Goal: Information Seeking & Learning: Learn about a topic

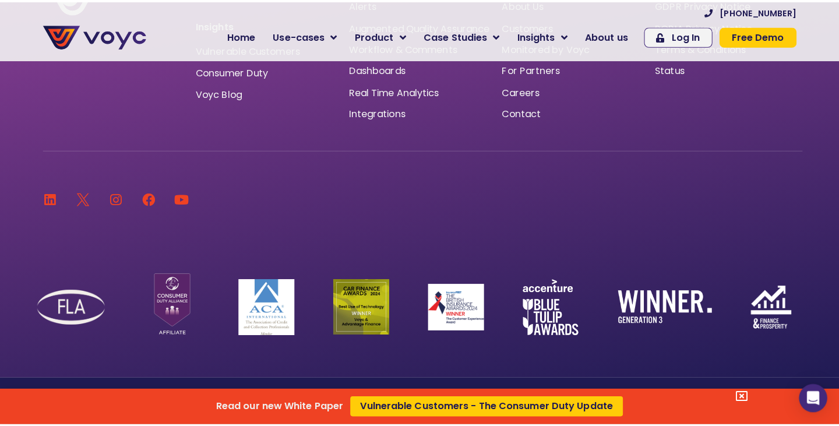
scroll to position [7799, 0]
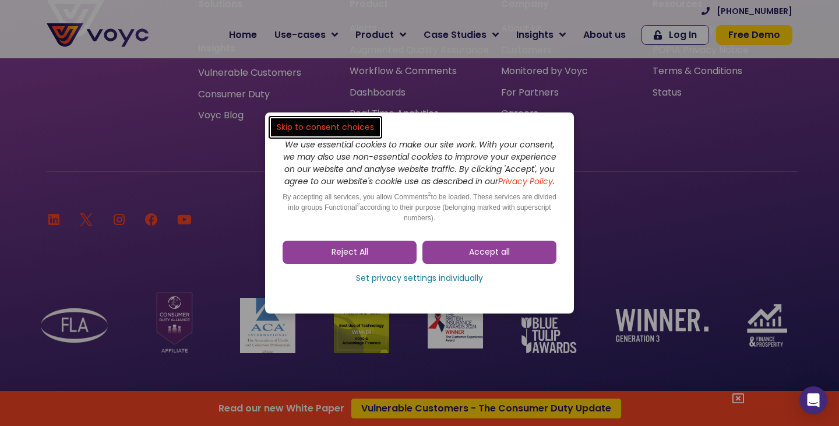
click at [497, 254] on span "Accept all" at bounding box center [489, 252] width 41 height 12
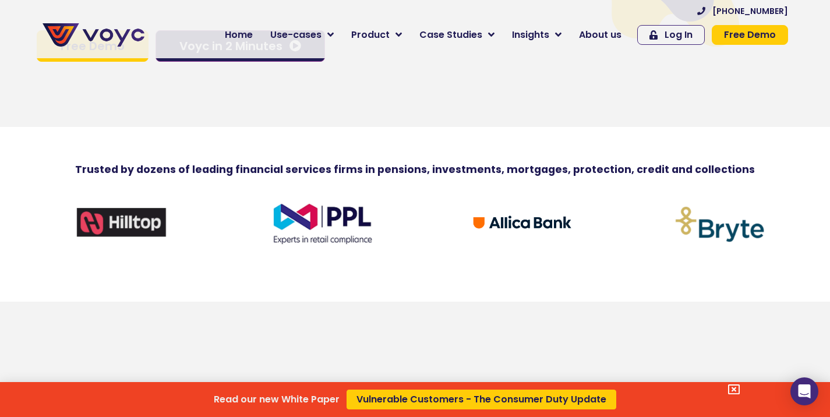
scroll to position [0, 0]
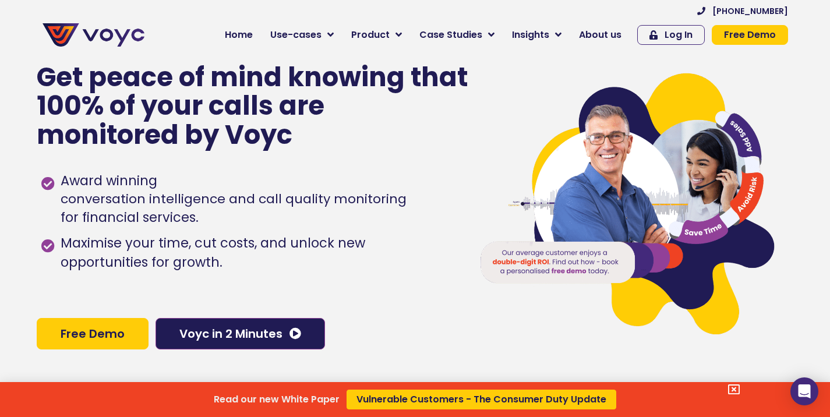
click at [378, 33] on div "Read our new White Paper Vulnerable Customers - The Consumer Duty Update" at bounding box center [415, 208] width 830 height 417
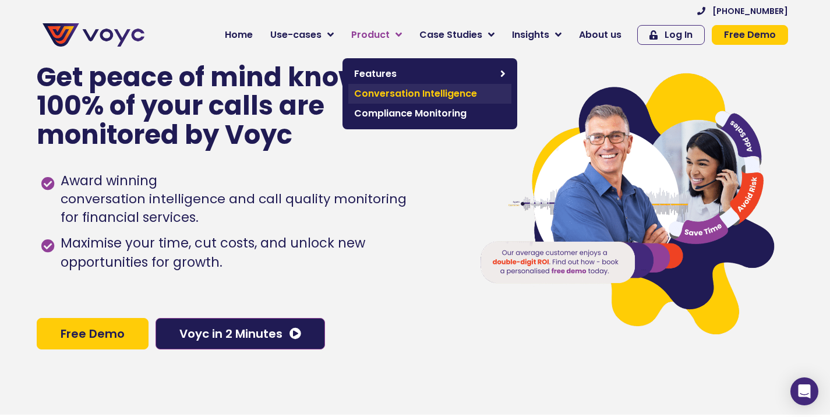
click at [406, 95] on span "Conversation Intelligence" at bounding box center [429, 94] width 151 height 14
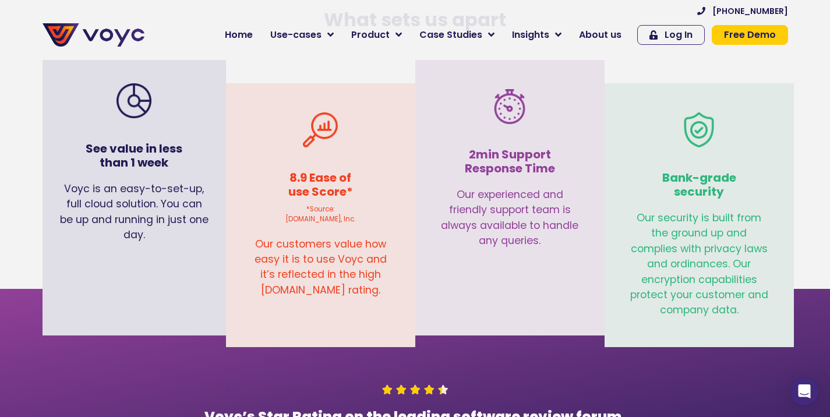
scroll to position [2795, 0]
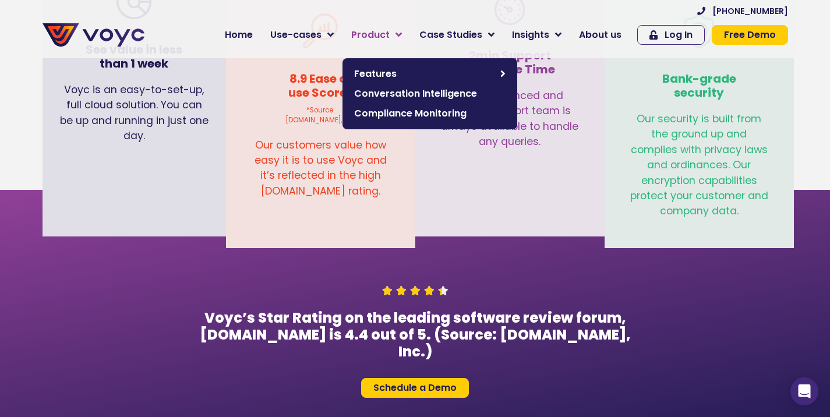
click at [390, 34] on span "Product" at bounding box center [370, 35] width 38 height 14
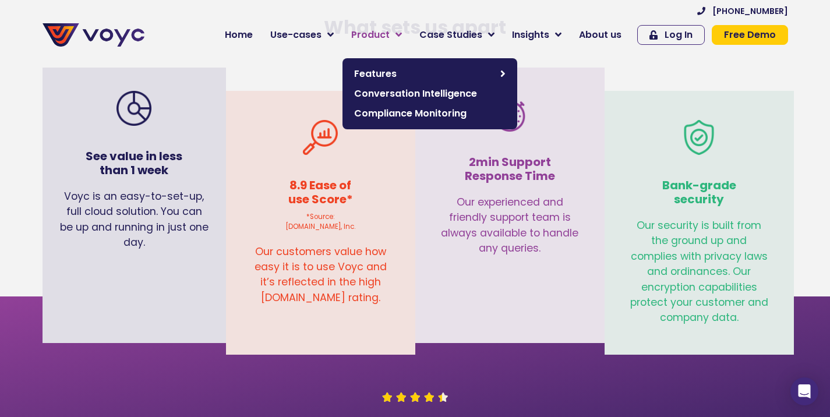
click at [390, 34] on span "Product" at bounding box center [370, 35] width 38 height 14
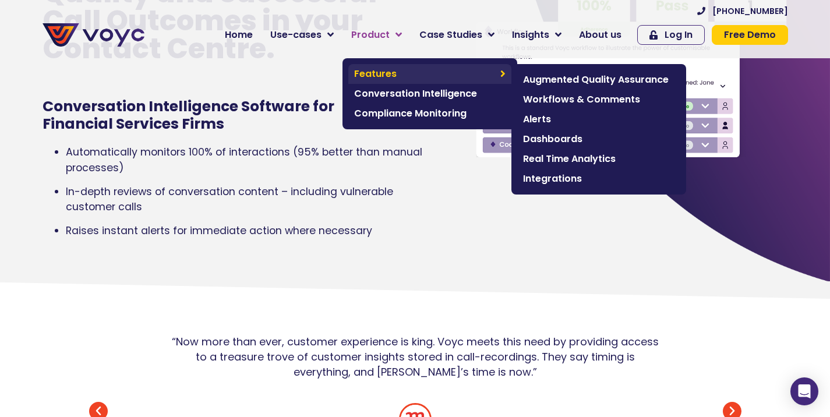
click at [413, 74] on span "Features" at bounding box center [424, 74] width 140 height 14
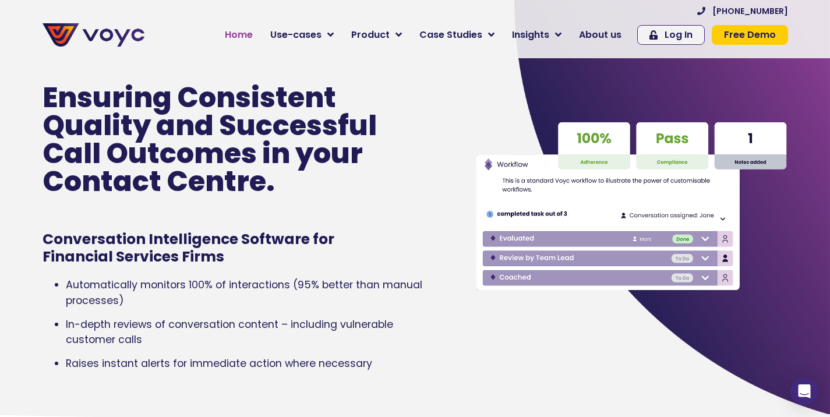
click at [253, 30] on span "Home" at bounding box center [239, 35] width 28 height 14
